Goal: Information Seeking & Learning: Learn about a topic

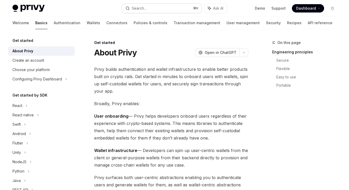
click at [148, 10] on button "Search... ⌘ K" at bounding box center [162, 8] width 80 height 9
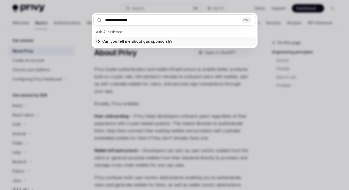
type input "**********"
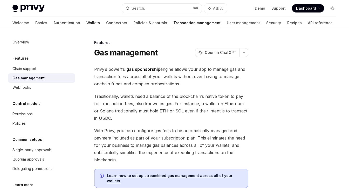
click at [86, 21] on link "Wallets" at bounding box center [93, 23] width 14 height 12
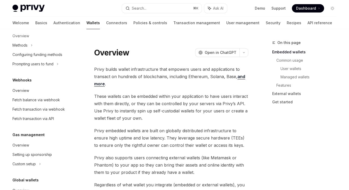
scroll to position [257, 0]
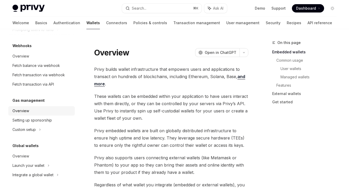
click at [38, 111] on div "Overview" at bounding box center [41, 111] width 59 height 6
type textarea "*"
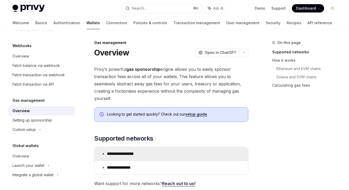
click at [149, 152] on summary "**********" at bounding box center [172, 154] width 154 height 14
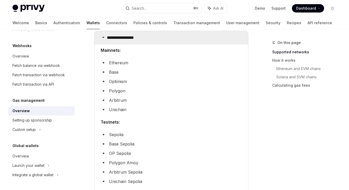
scroll to position [99, 0]
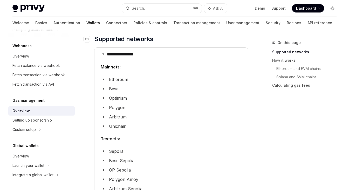
click at [90, 39] on div "Navigate to header" at bounding box center [87, 39] width 6 height 6
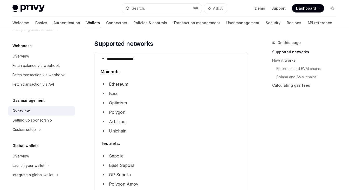
scroll to position [191, 0]
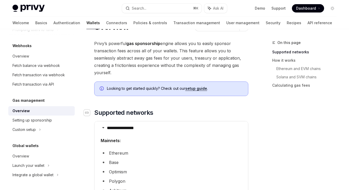
click at [89, 112] on div "Navigate to header" at bounding box center [87, 112] width 6 height 6
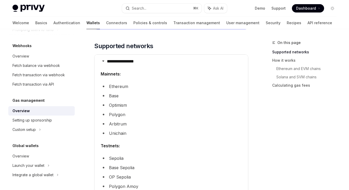
scroll to position [95, 0]
